Goal: Task Accomplishment & Management: Use online tool/utility

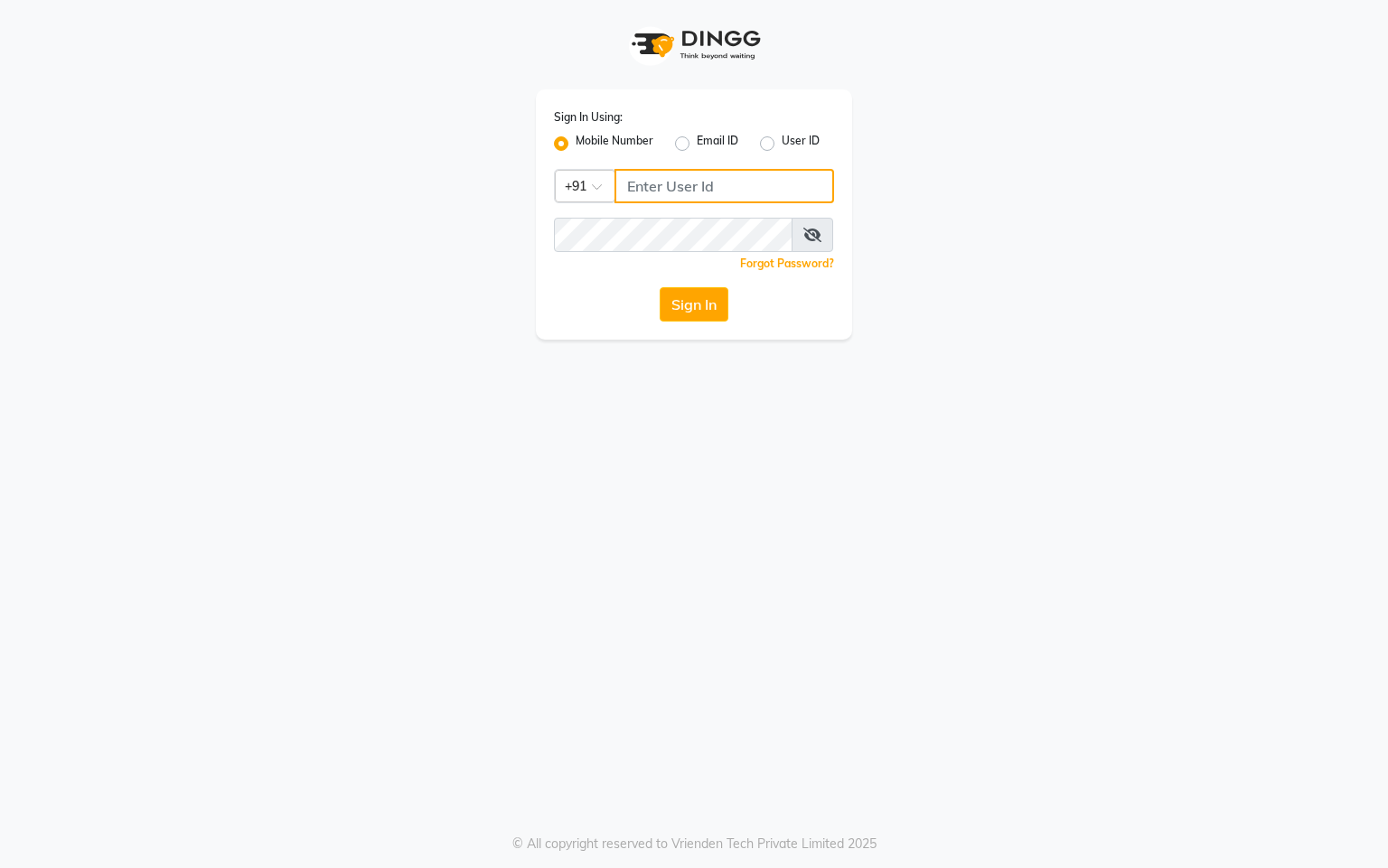
click at [711, 177] on input "Username" at bounding box center [724, 186] width 219 height 34
type input "76269672781"
click at [702, 290] on button "Sign In" at bounding box center [694, 304] width 69 height 34
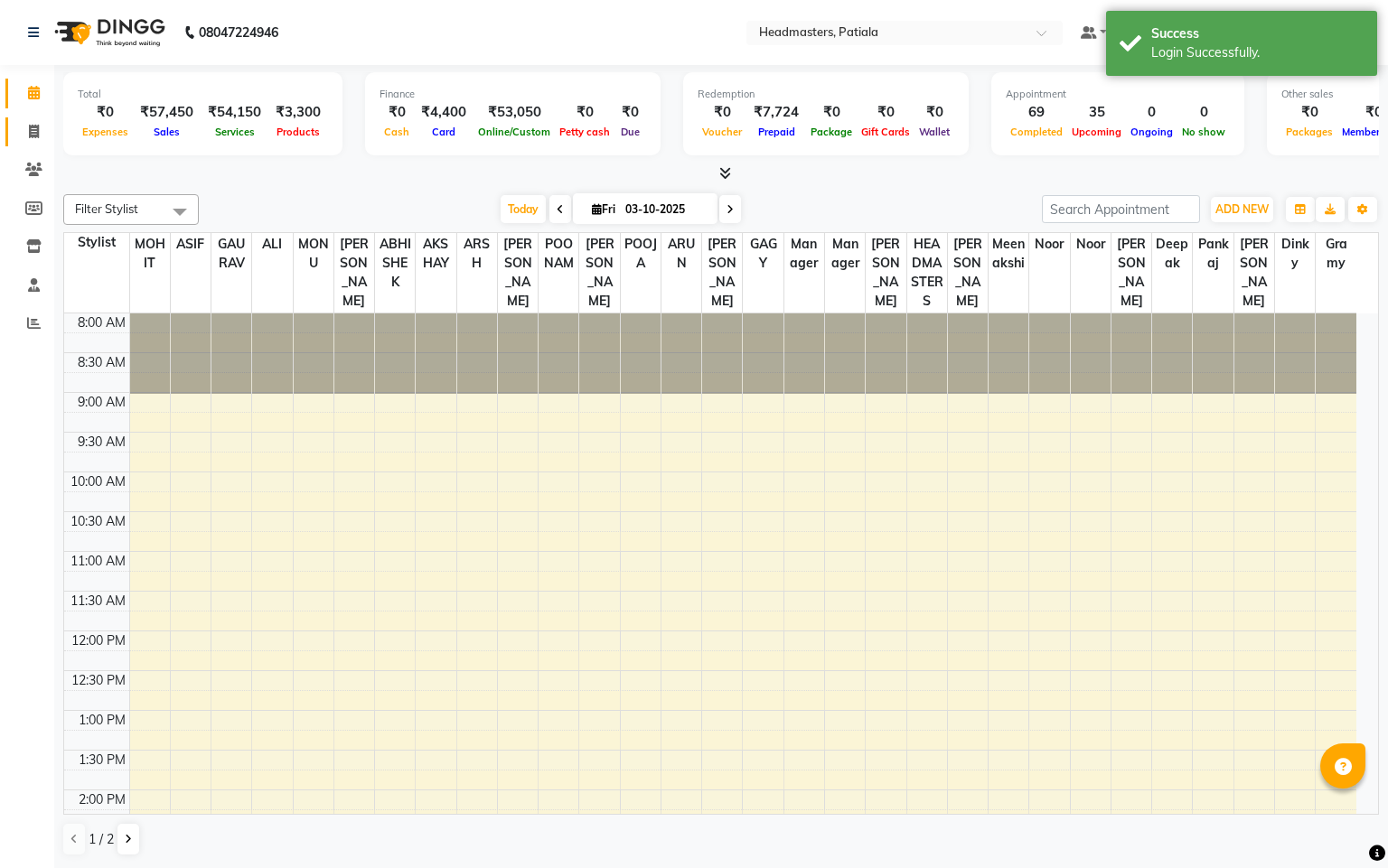
click at [38, 130] on icon at bounding box center [34, 131] width 10 height 14
select select "service"
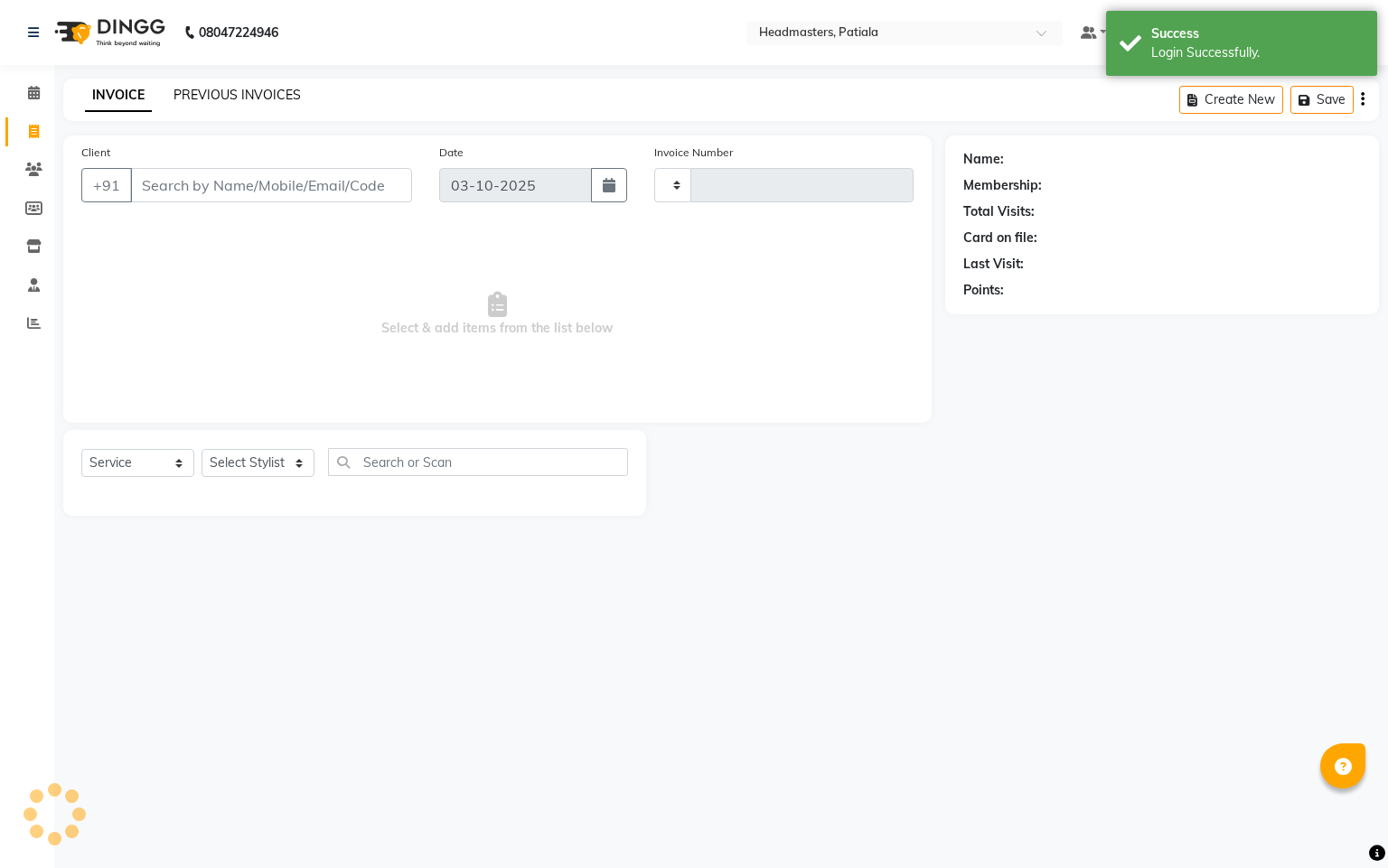
type input "7534"
select select "6602"
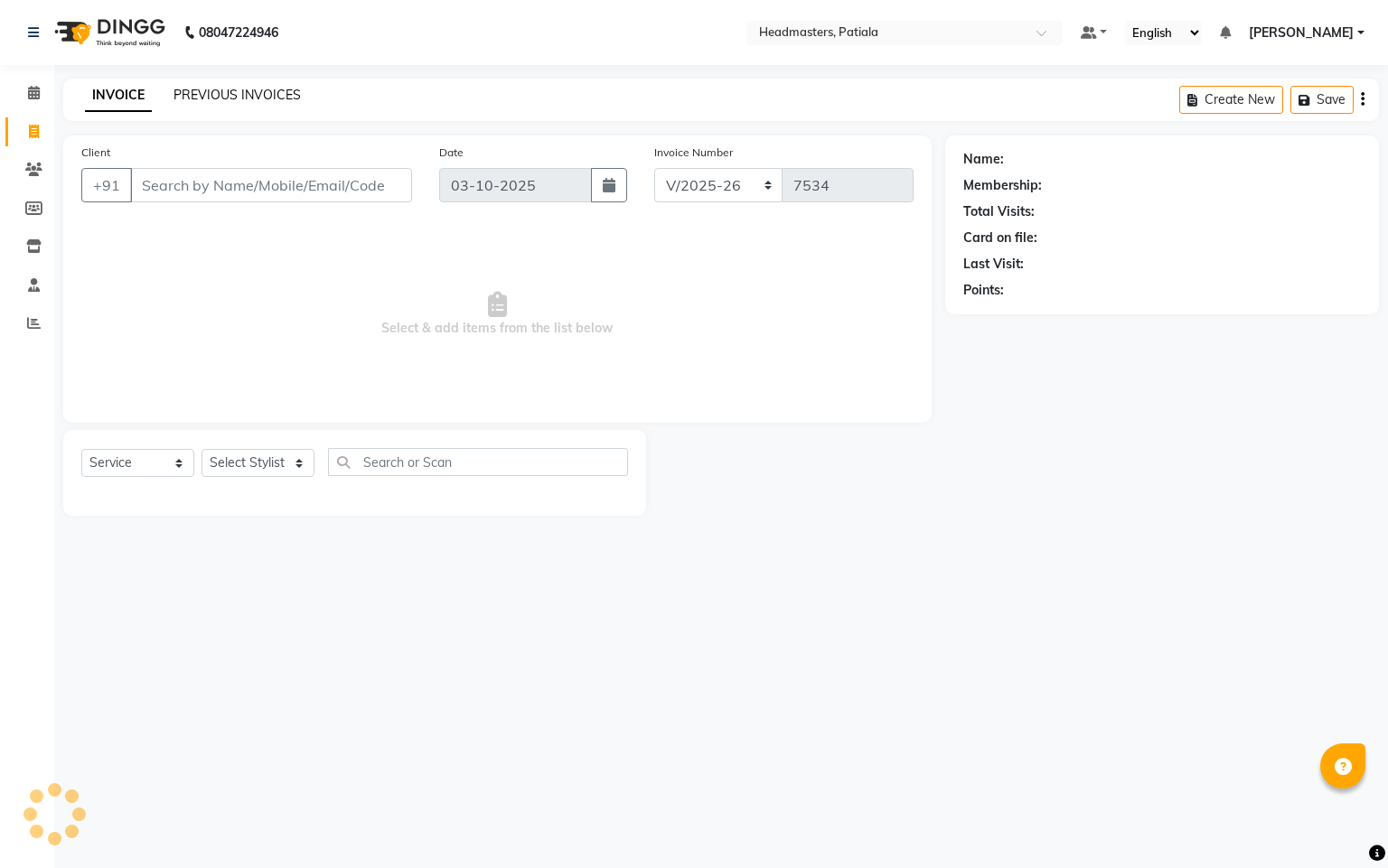
click at [258, 96] on link "PREVIOUS INVOICES" at bounding box center [237, 94] width 128 height 16
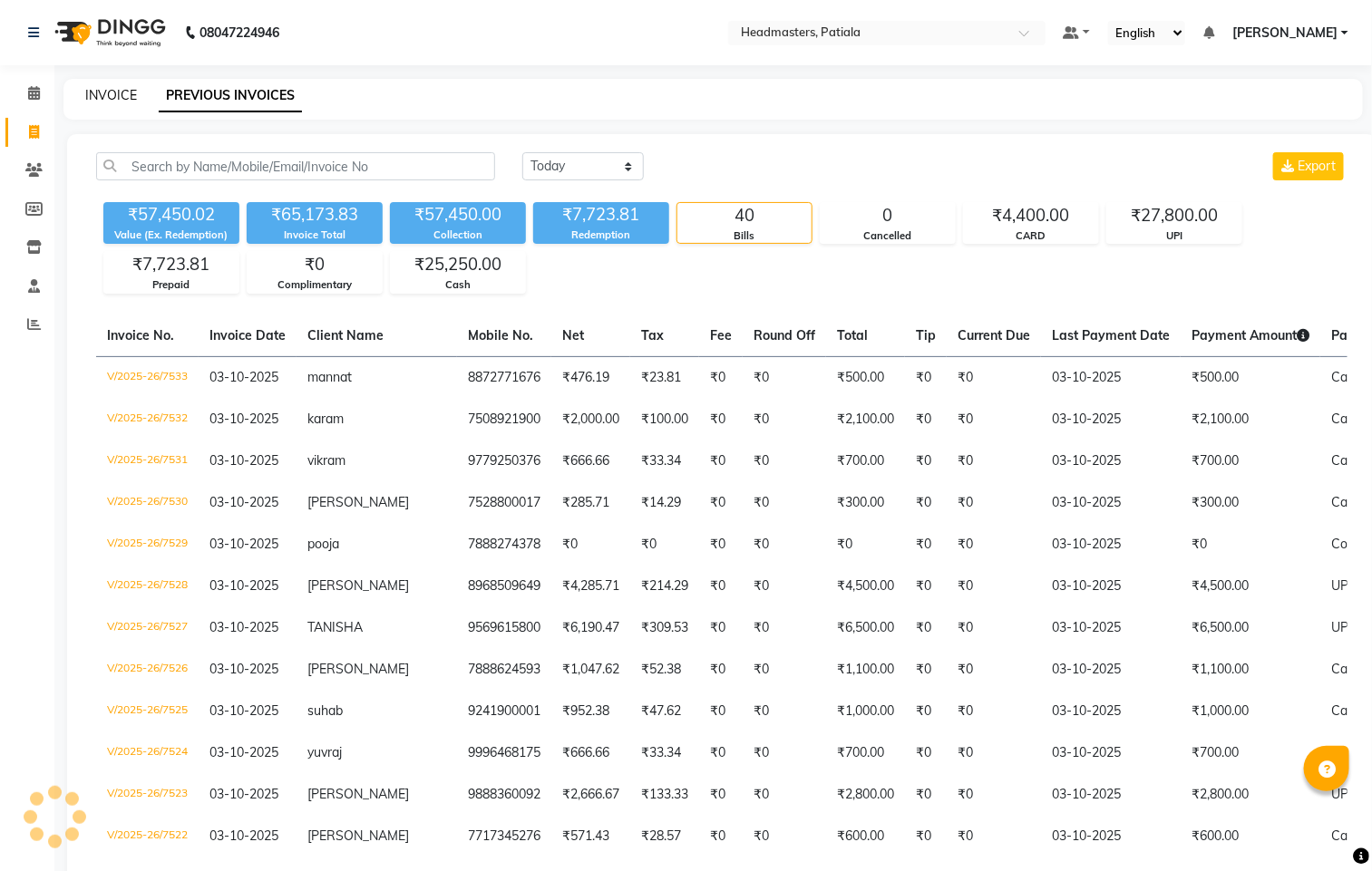
click at [106, 94] on link "INVOICE" at bounding box center [110, 94] width 51 height 16
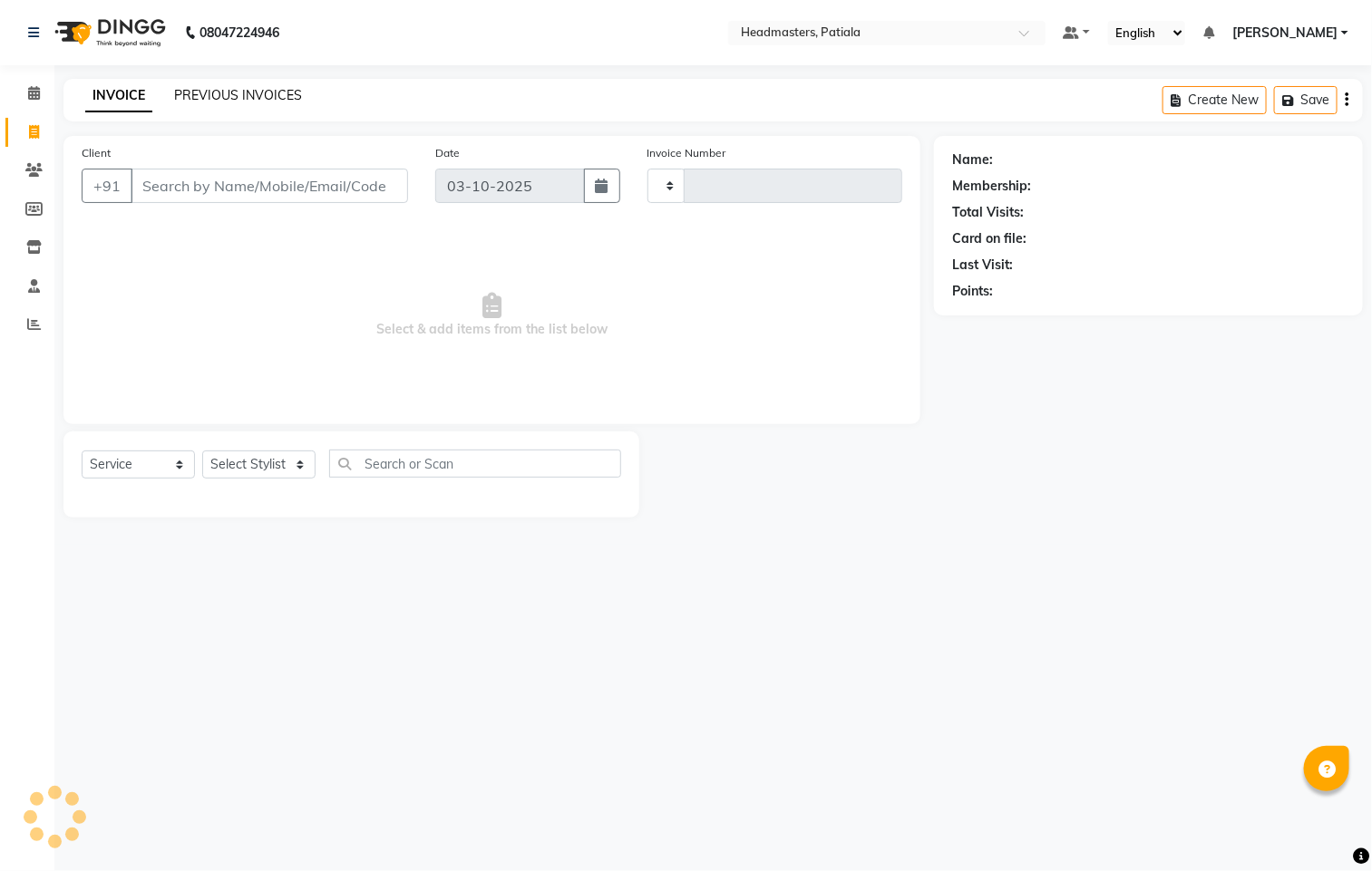
click at [261, 98] on link "PREVIOUS INVOICES" at bounding box center [238, 94] width 128 height 16
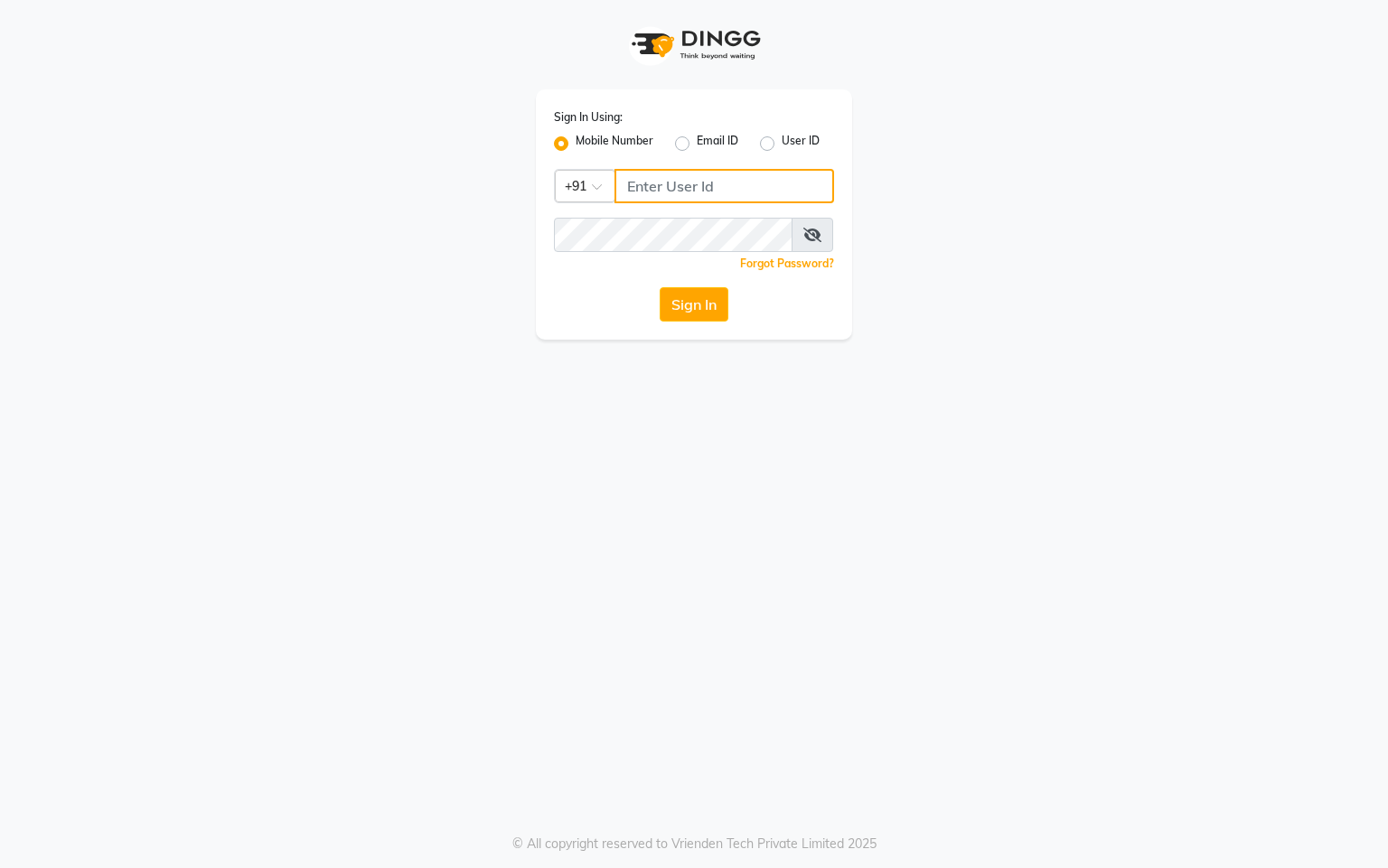
drag, startPoint x: 659, startPoint y: 187, endPoint x: 1386, endPoint y: 177, distance: 727.1
click at [697, 180] on input "Username" at bounding box center [724, 186] width 219 height 34
type input "76269672781"
click at [689, 309] on button "Sign In" at bounding box center [694, 304] width 69 height 34
